Goal: Complete application form

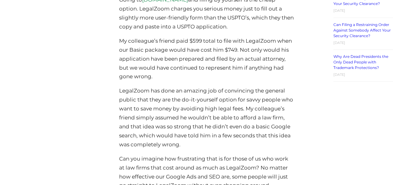
scroll to position [1365, 0]
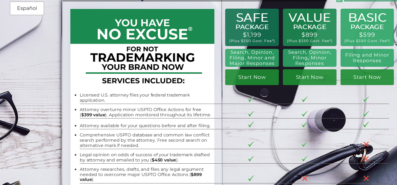
scroll to position [14, 0]
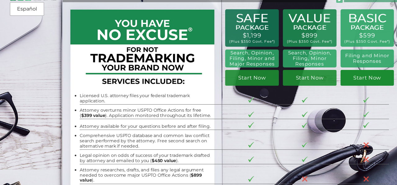
click at [365, 80] on link "Start Now" at bounding box center [367, 78] width 54 height 16
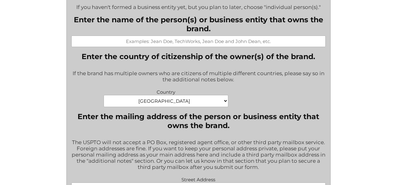
scroll to position [327, 0]
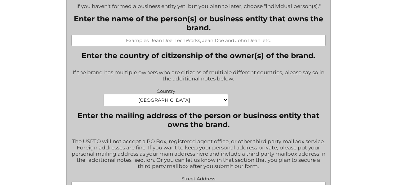
click at [176, 102] on select "Afghanistan Albania Algeria American Samoa Andorra Angola Anguilla Antarctica A…" at bounding box center [165, 100] width 125 height 12
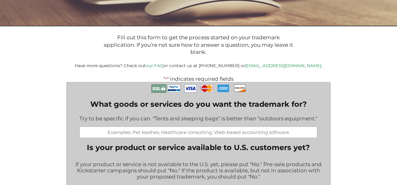
scroll to position [80, 0]
